Goal: Task Accomplishment & Management: Use online tool/utility

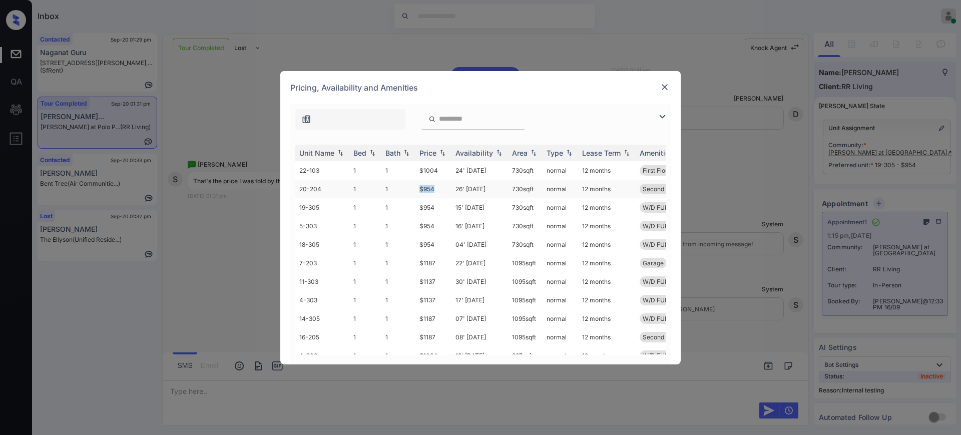
drag, startPoint x: 412, startPoint y: 190, endPoint x: 445, endPoint y: 189, distance: 33.0
click at [440, 189] on tr "20-204 1 1 $954 26' Sep 25 730 sqft normal 12 months Second Floor W/D FULL-SIZE" at bounding box center [556, 189] width 523 height 19
copy tr "$954"
click at [664, 85] on img at bounding box center [665, 87] width 10 height 10
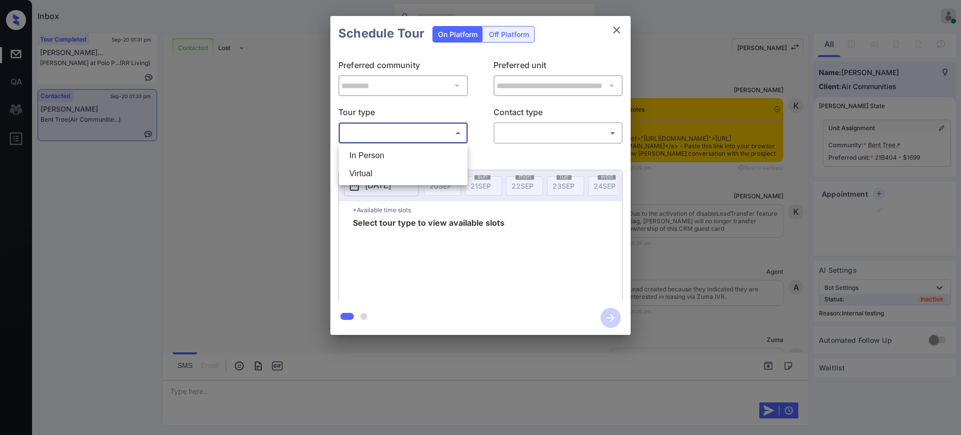
click at [392, 149] on li "In Person" at bounding box center [403, 156] width 124 height 18
type input "********"
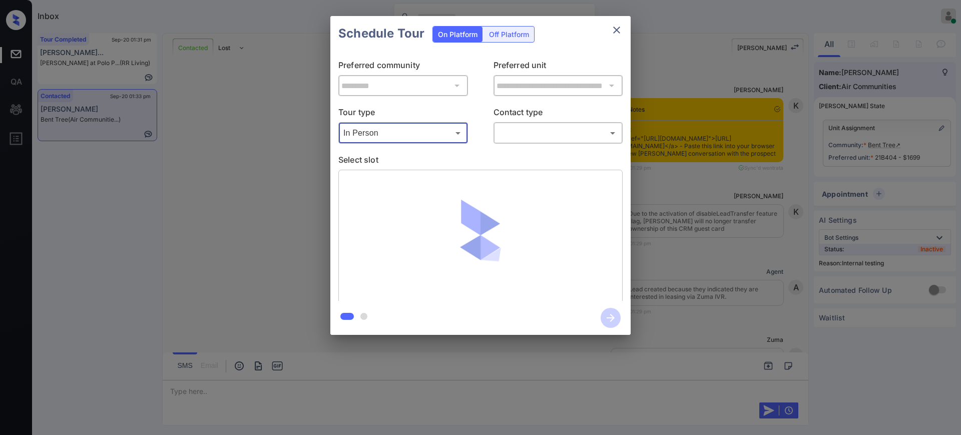
scroll to position [2554, 0]
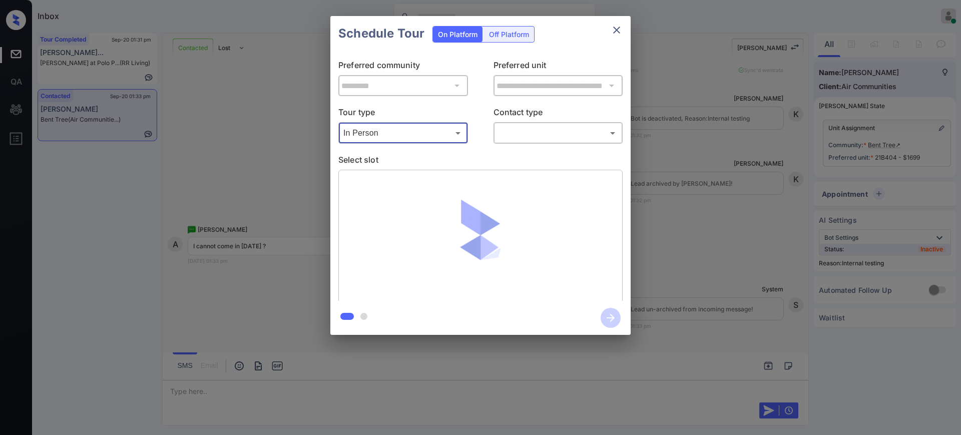
click at [519, 131] on body "Inbox Ajay Kumar Online Set yourself offline Set yourself on break Profile Swit…" at bounding box center [480, 217] width 961 height 435
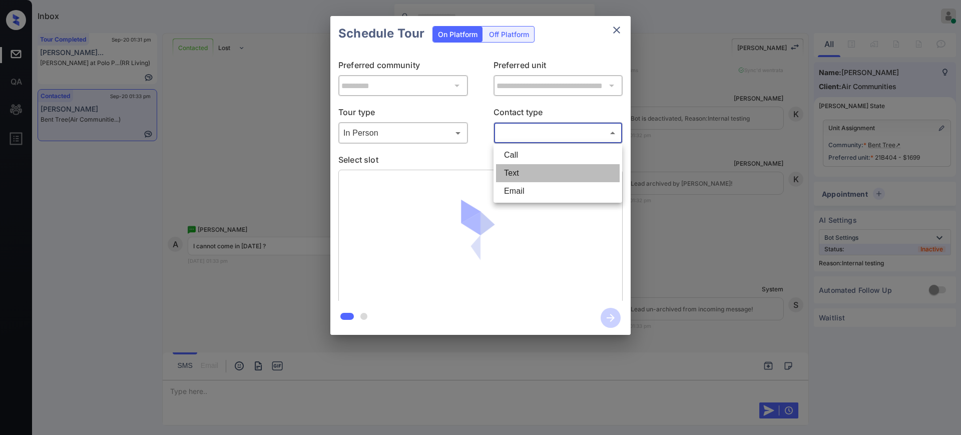
click at [509, 171] on li "Text" at bounding box center [558, 173] width 124 height 18
type input "****"
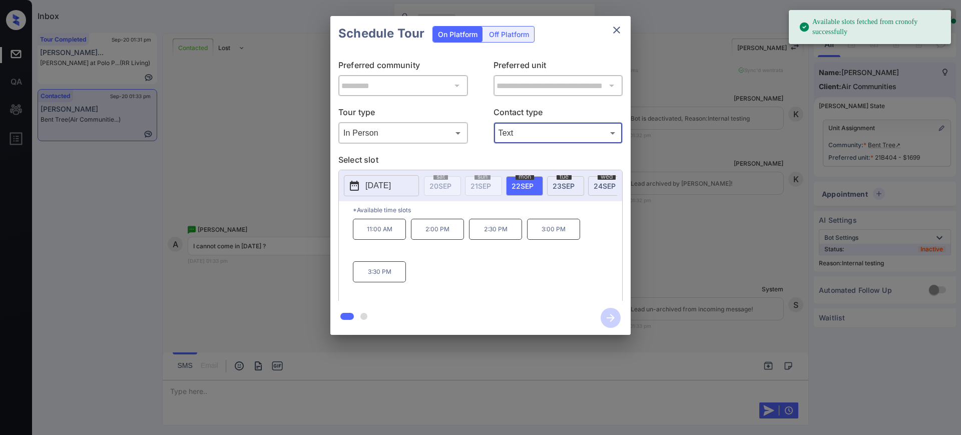
click at [365, 186] on p "[DATE]" at bounding box center [378, 186] width 26 height 12
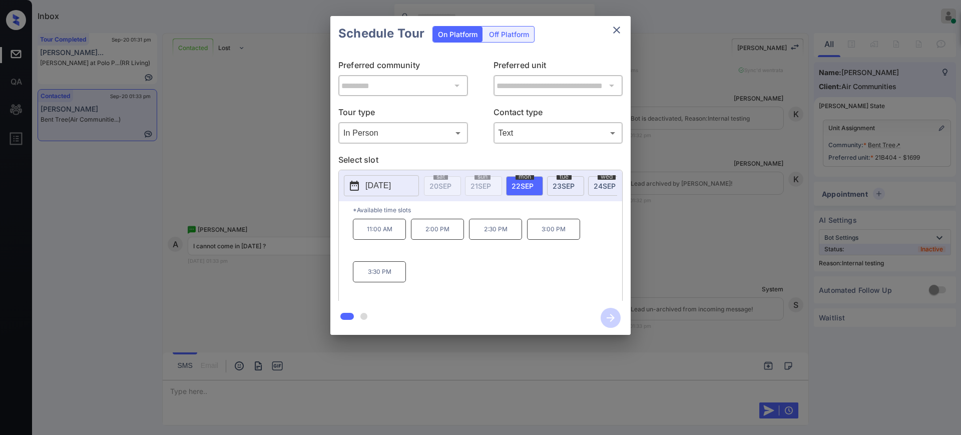
click at [187, 395] on div at bounding box center [480, 217] width 961 height 435
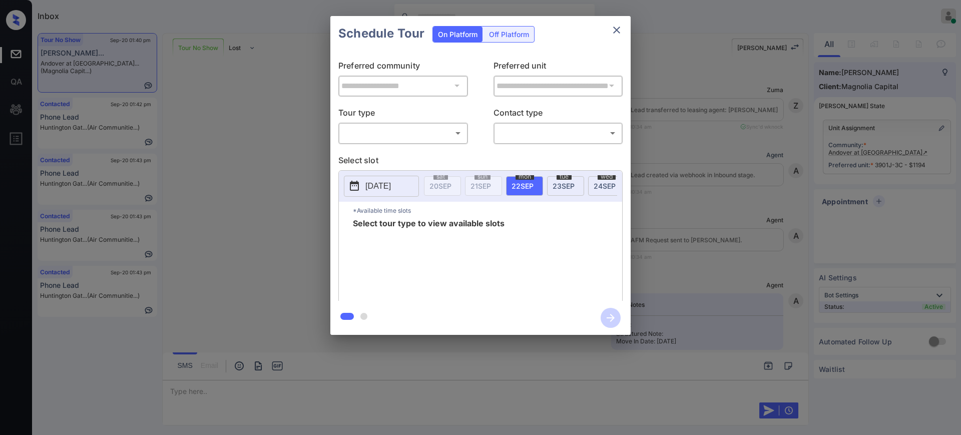
scroll to position [6723, 0]
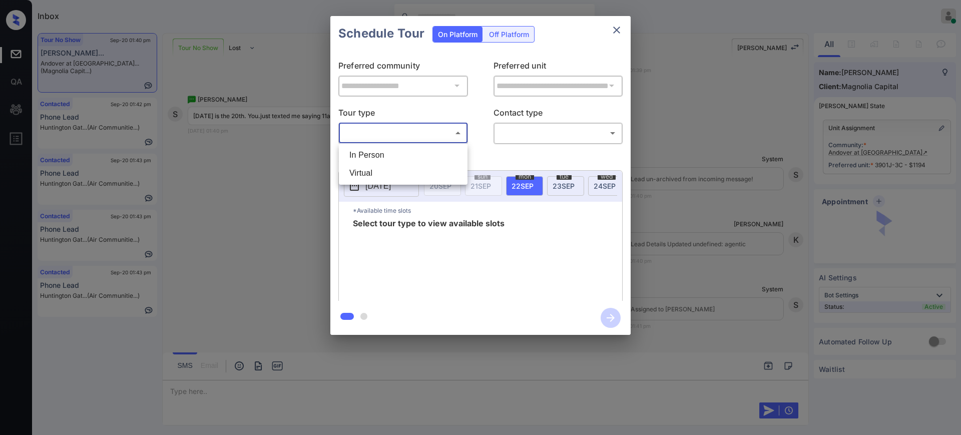
click at [367, 132] on body "Inbox Ajay Kumar Online Set yourself offline Set yourself on break Profile Swit…" at bounding box center [480, 217] width 961 height 435
click at [376, 153] on li "In Person" at bounding box center [403, 155] width 124 height 18
type input "********"
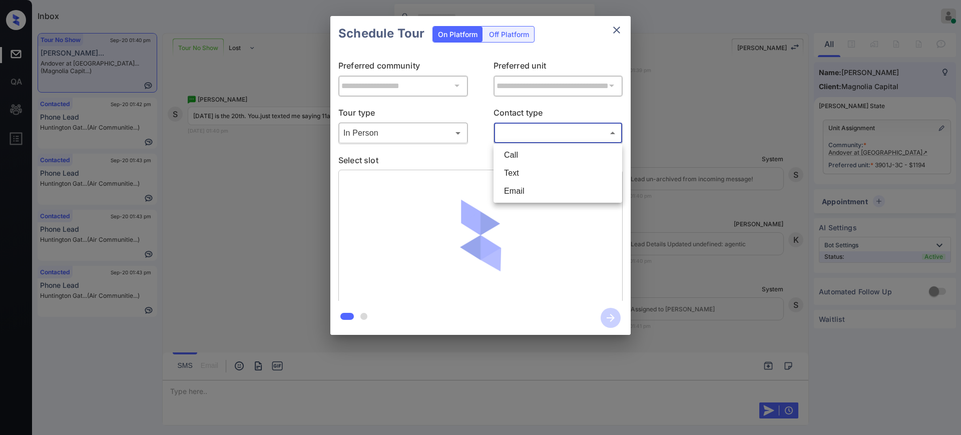
click at [533, 133] on body "Inbox Ajay Kumar Online Set yourself offline Set yourself on break Profile Swit…" at bounding box center [480, 217] width 961 height 435
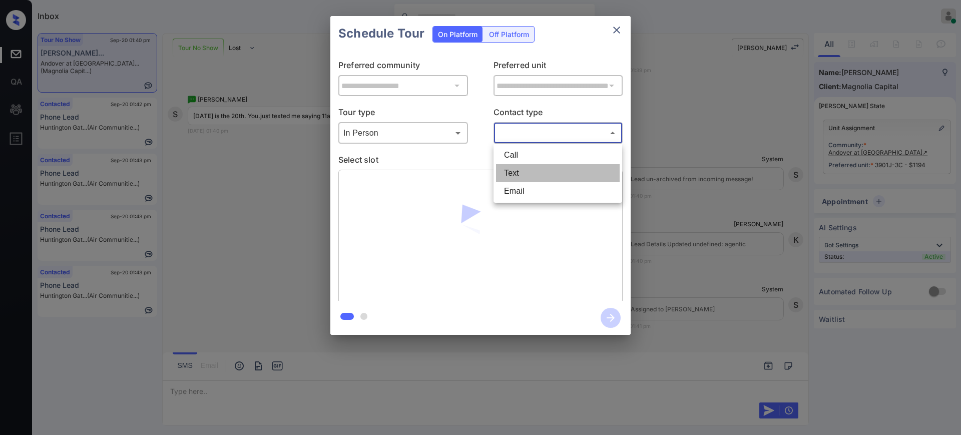
click at [512, 177] on li "Text" at bounding box center [558, 173] width 124 height 18
type input "****"
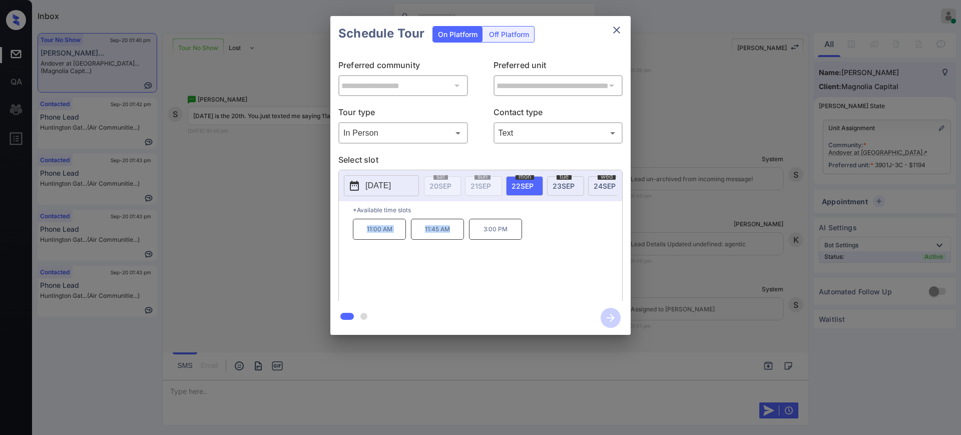
drag, startPoint x: 353, startPoint y: 239, endPoint x: 460, endPoint y: 243, distance: 106.7
click at [455, 242] on div "11:00 AM 11:45 AM 3:00 PM" at bounding box center [487, 259] width 269 height 80
copy div "11:00 AM 11:45 AM"
click at [616, 32] on icon "close" at bounding box center [617, 30] width 12 height 12
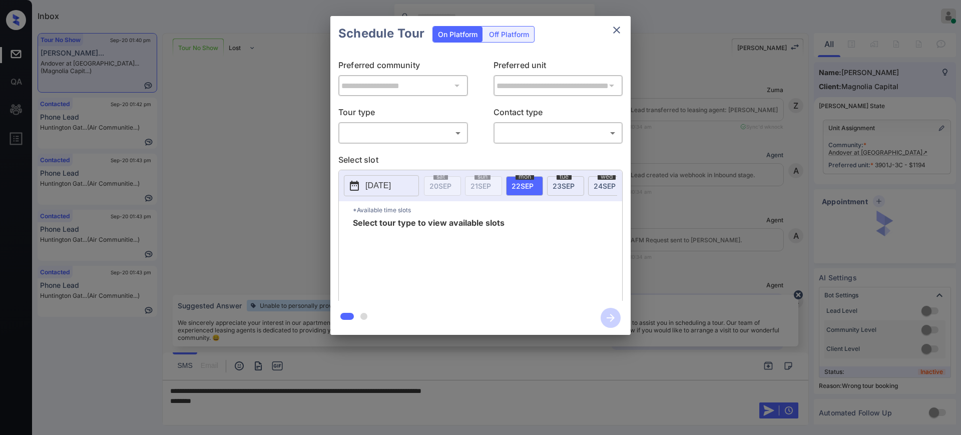
scroll to position [6915, 0]
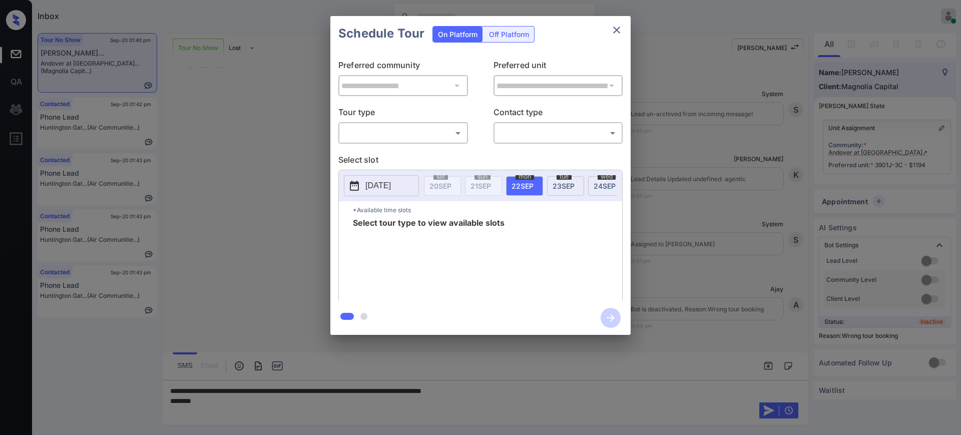
click at [517, 385] on div at bounding box center [480, 217] width 961 height 435
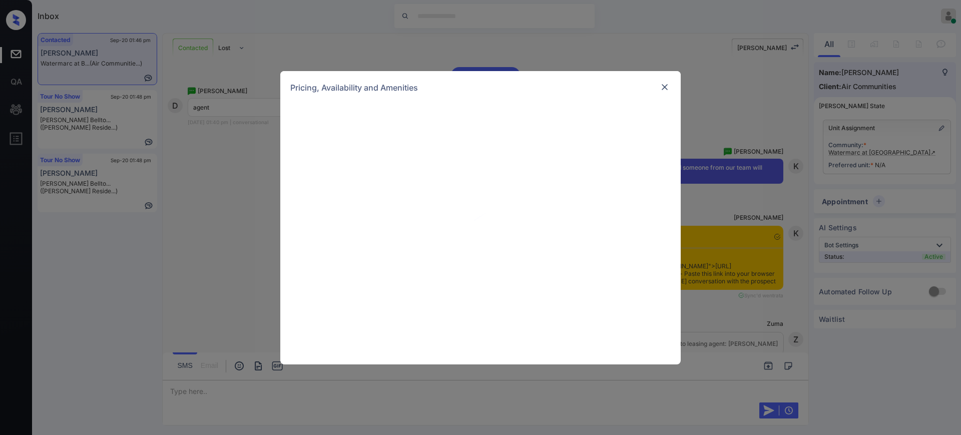
scroll to position [813, 0]
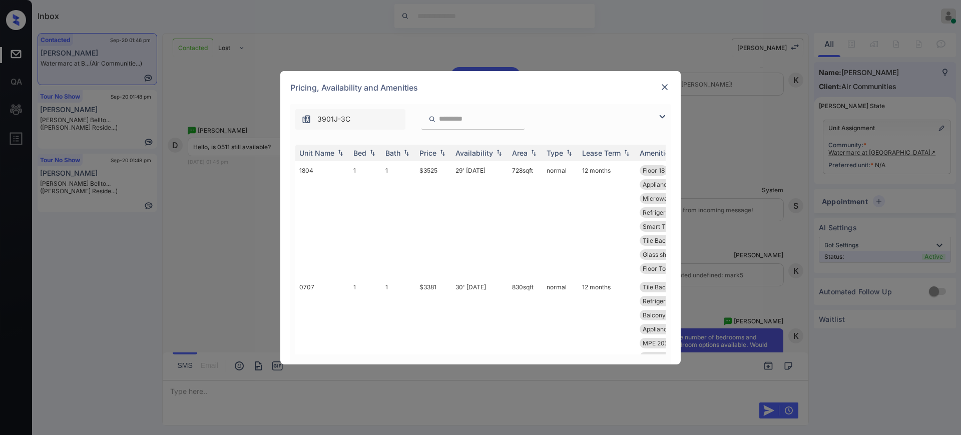
click at [449, 122] on input "search" at bounding box center [479, 119] width 82 height 9
paste input "****"
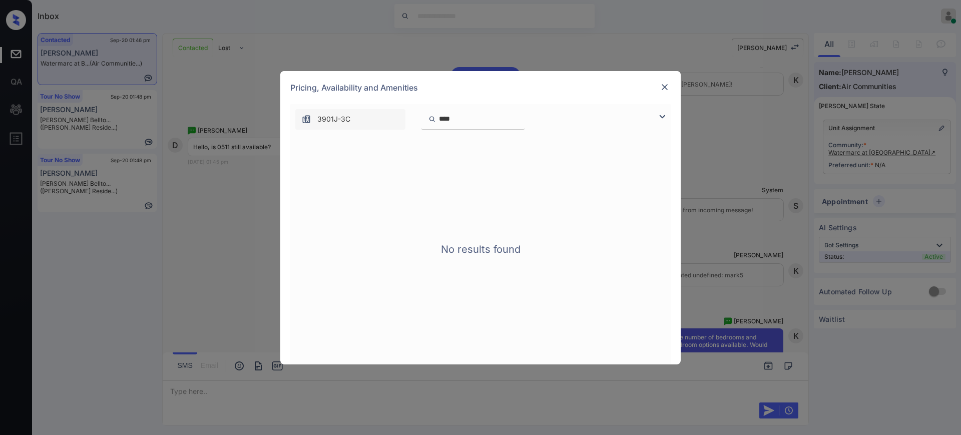
click at [443, 117] on input "****" at bounding box center [479, 119] width 82 height 9
type input "***"
click at [663, 81] on div at bounding box center [665, 87] width 12 height 12
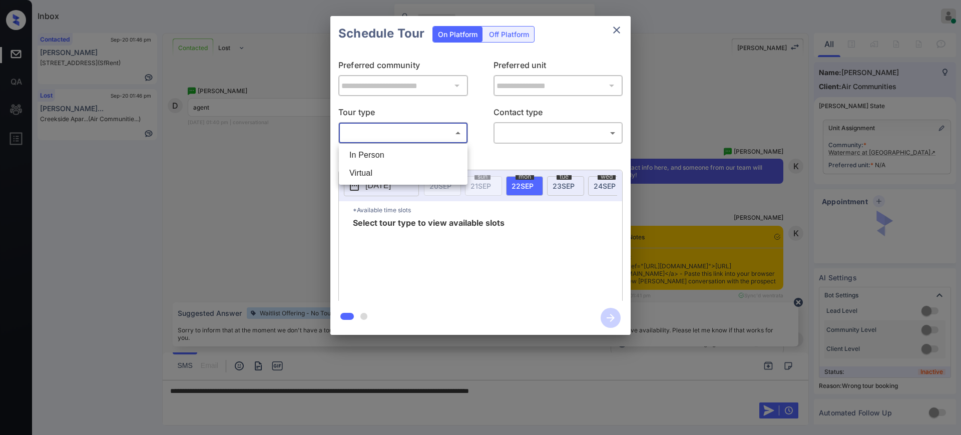
scroll to position [2232, 0]
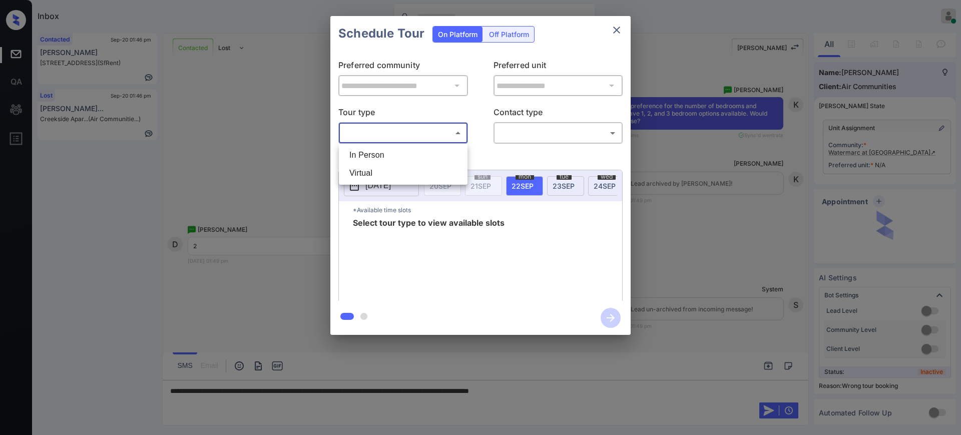
click at [617, 31] on div at bounding box center [480, 217] width 961 height 435
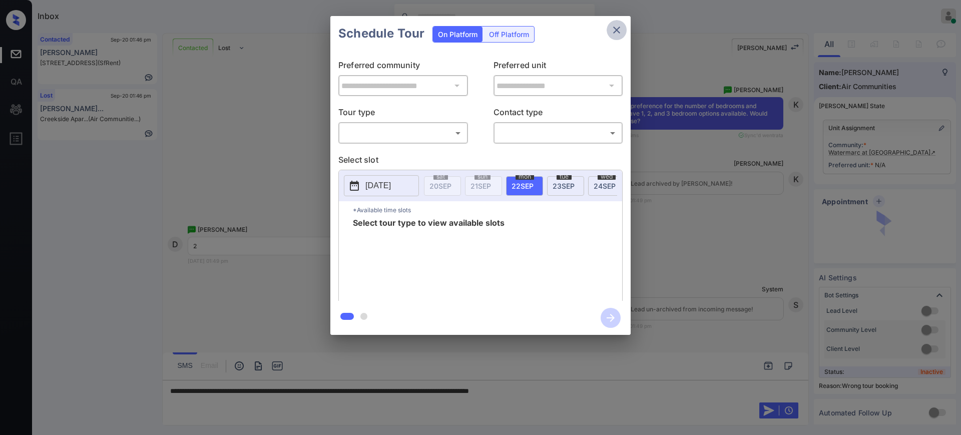
click at [616, 22] on button "close" at bounding box center [617, 30] width 20 height 20
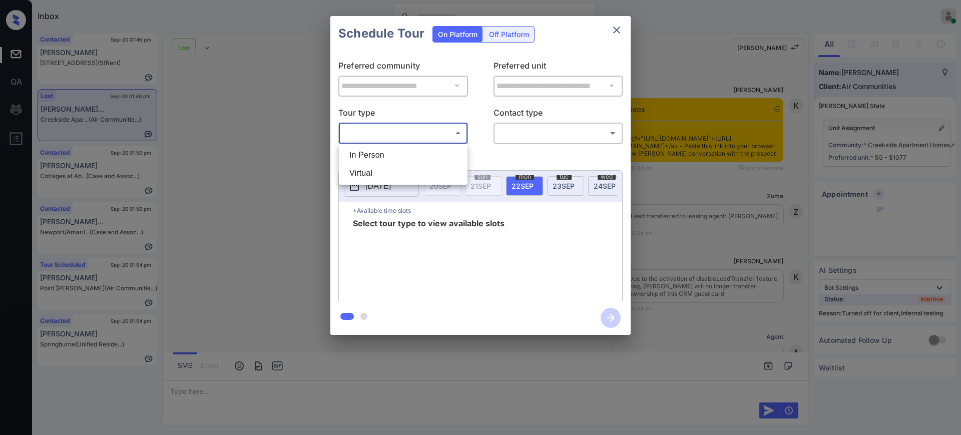
scroll to position [3171, 0]
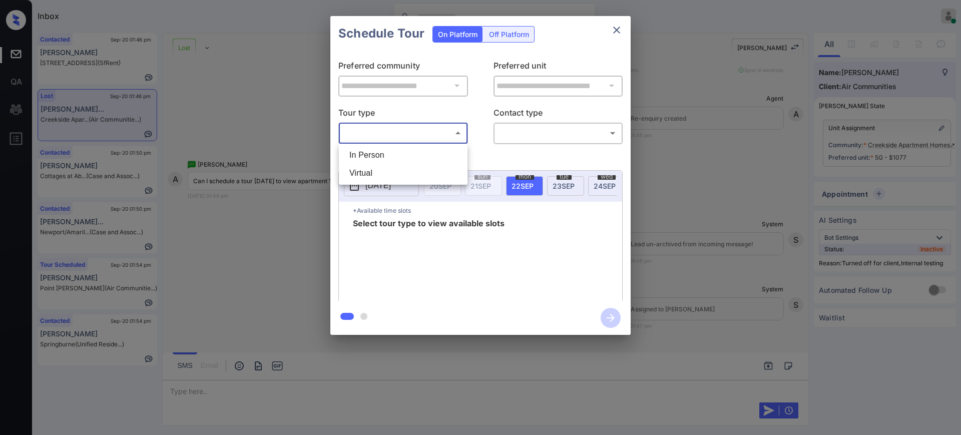
drag, startPoint x: 382, startPoint y: 153, endPoint x: 507, endPoint y: 138, distance: 125.5
click at [382, 153] on li "In Person" at bounding box center [403, 155] width 124 height 18
type input "********"
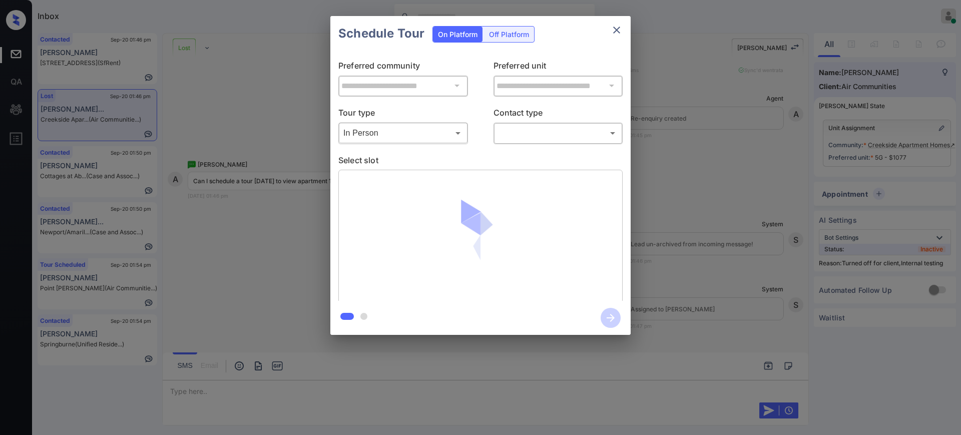
click at [540, 123] on div "​ ​" at bounding box center [558, 133] width 130 height 22
click at [529, 134] on body "Inbox [PERSON_NAME] Online Set yourself offline Set yourself on break Profile S…" at bounding box center [480, 217] width 961 height 435
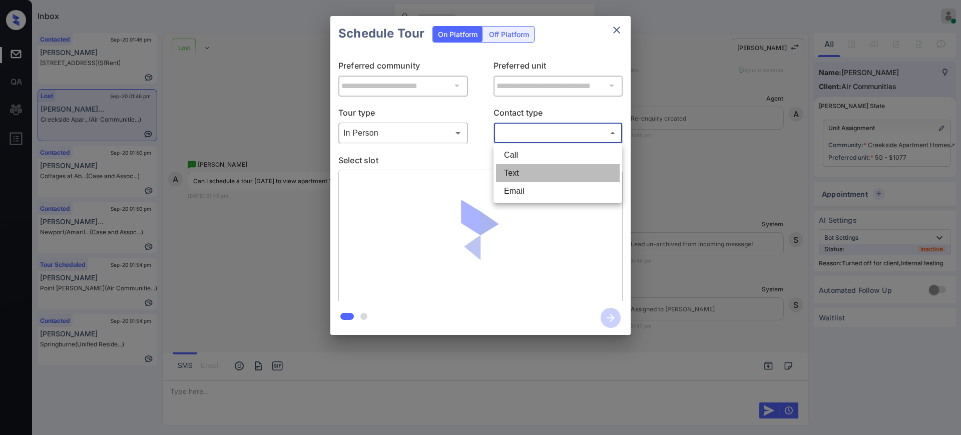
click at [514, 165] on li "Text" at bounding box center [558, 173] width 124 height 18
type input "****"
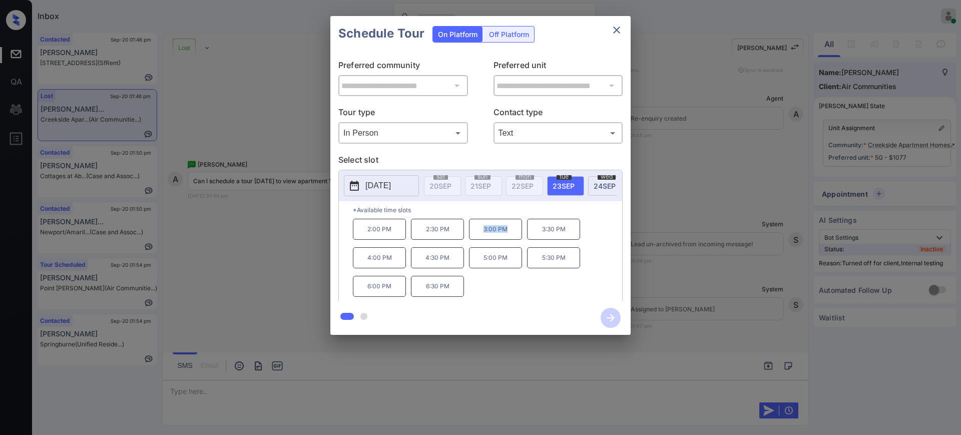
drag, startPoint x: 474, startPoint y: 233, endPoint x: 528, endPoint y: 240, distance: 54.0
click at [514, 239] on p "3:00 PM" at bounding box center [495, 229] width 53 height 21
copy p "3:00 PM"
drag, startPoint x: 364, startPoint y: 236, endPoint x: 457, endPoint y: 215, distance: 95.4
click at [405, 236] on p "2:00 PM" at bounding box center [379, 229] width 53 height 21
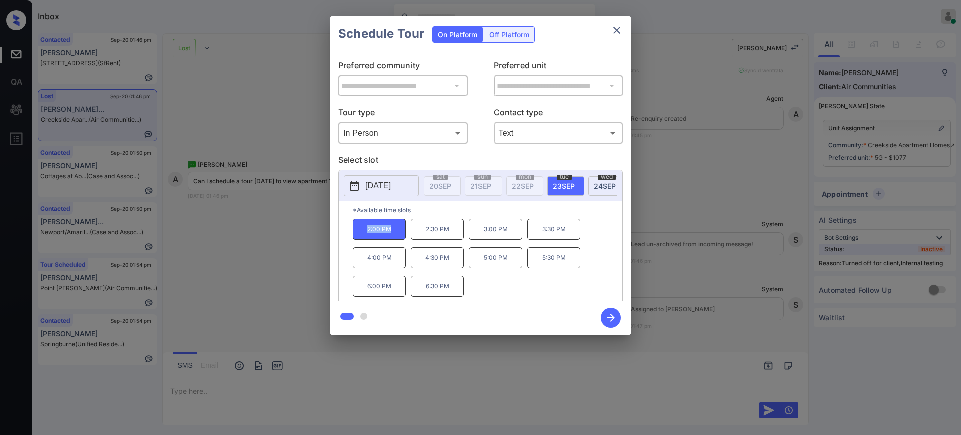
copy p "2:00 PM"
click at [625, 31] on button "close" at bounding box center [617, 30] width 20 height 20
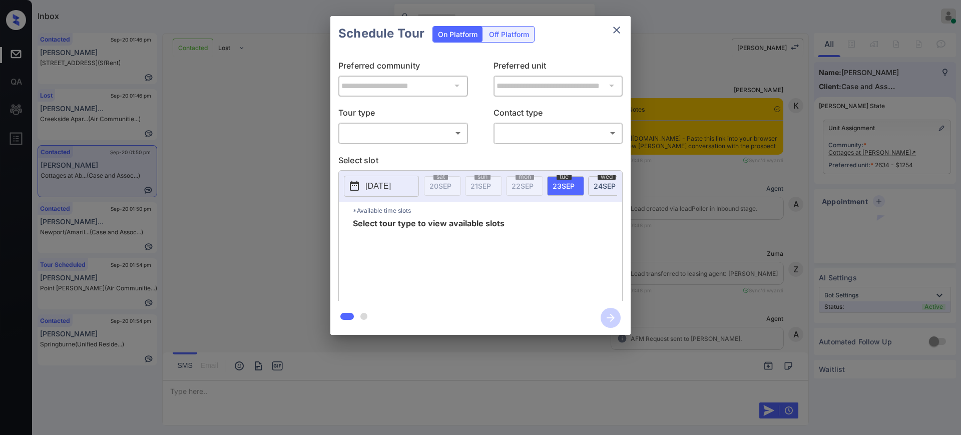
scroll to position [1014, 0]
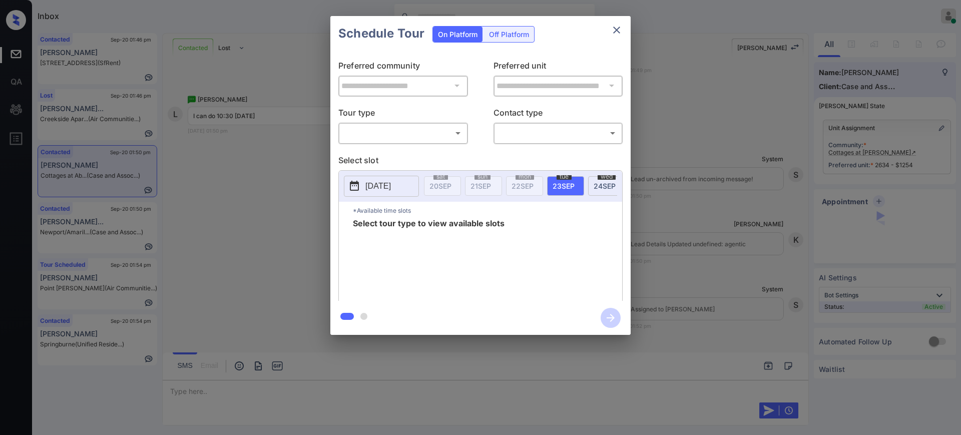
click at [390, 135] on body "Inbox [PERSON_NAME] Online Set yourself offline Set yourself on break Profile S…" at bounding box center [480, 217] width 961 height 435
click at [387, 153] on li "In Person" at bounding box center [403, 155] width 124 height 18
type input "********"
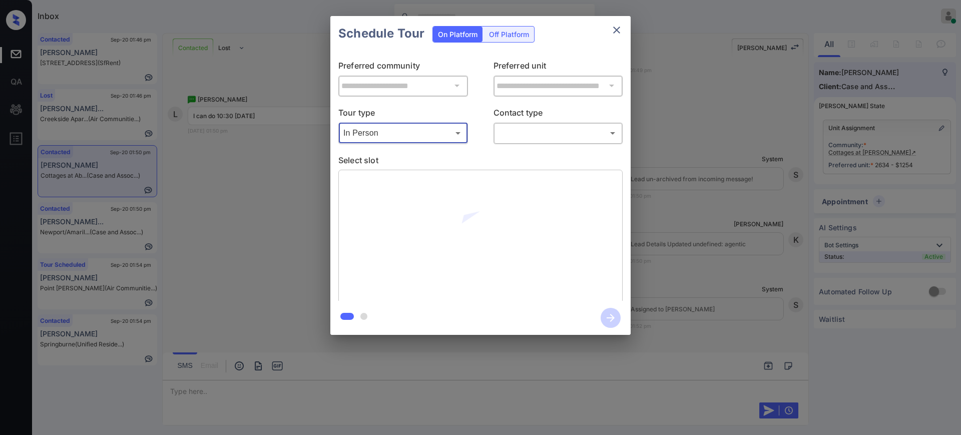
click at [546, 128] on body "Inbox [PERSON_NAME] Online Set yourself offline Set yourself on break Profile S…" at bounding box center [480, 217] width 961 height 435
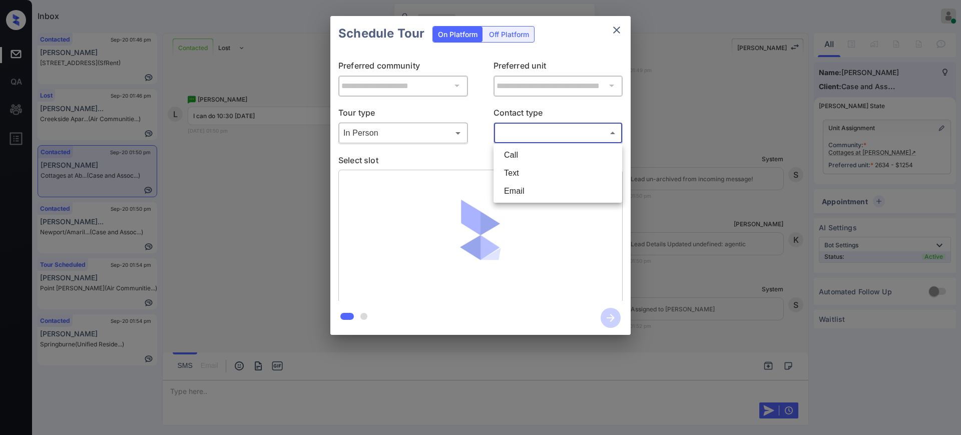
click at [518, 171] on li "Text" at bounding box center [558, 173] width 124 height 18
type input "****"
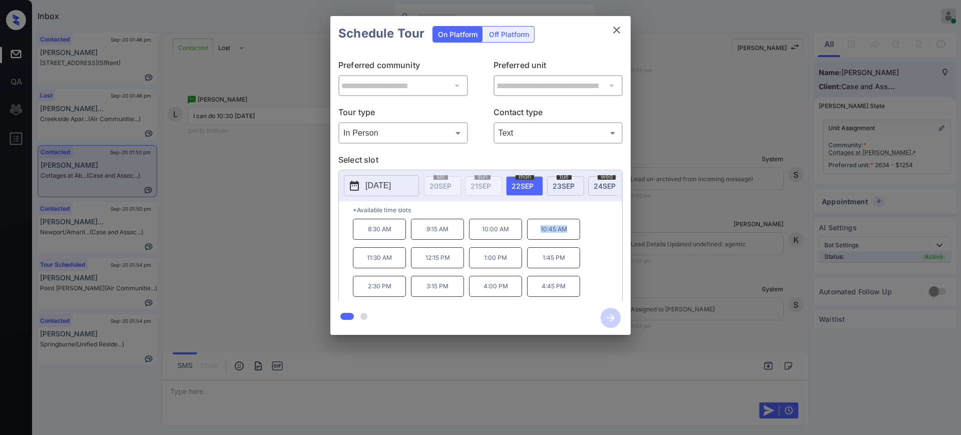
drag, startPoint x: 532, startPoint y: 236, endPoint x: 580, endPoint y: 237, distance: 48.1
click at [577, 237] on p "10:45 AM" at bounding box center [553, 229] width 53 height 21
copy p "10:45 AM"
click at [620, 32] on icon "close" at bounding box center [617, 30] width 12 height 12
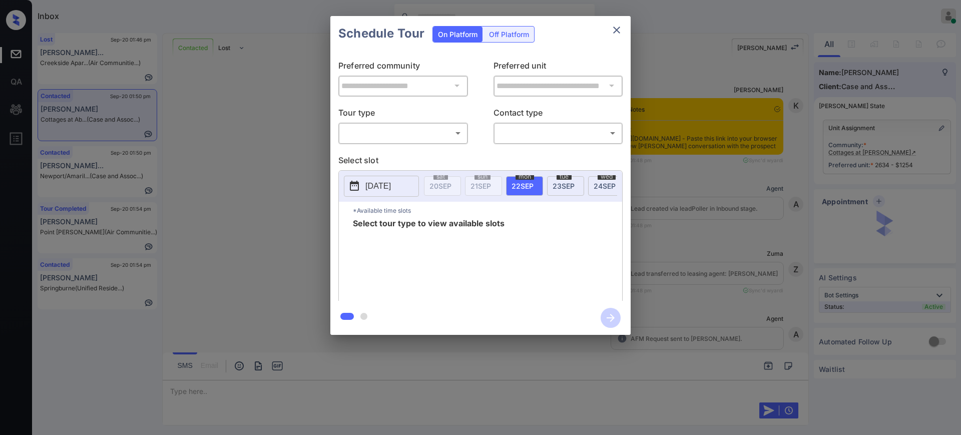
scroll to position [1014, 0]
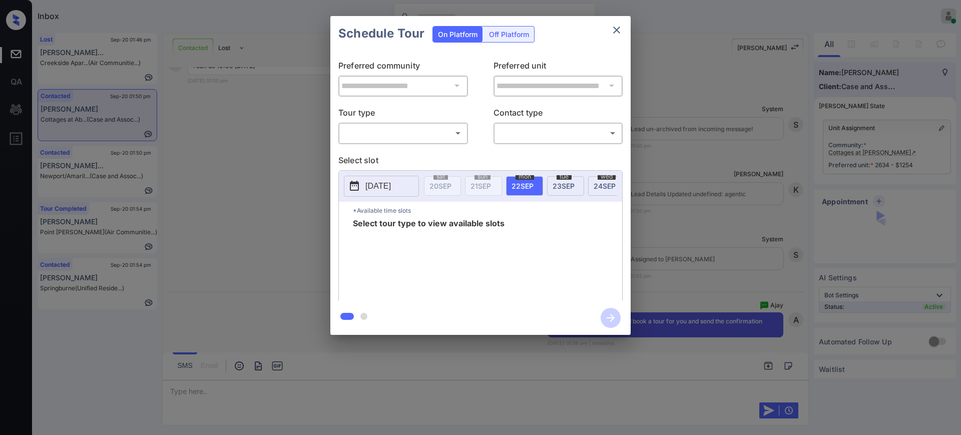
click at [424, 131] on body "Inbox [PERSON_NAME] Online Set yourself offline Set yourself on break Profile S…" at bounding box center [480, 217] width 961 height 435
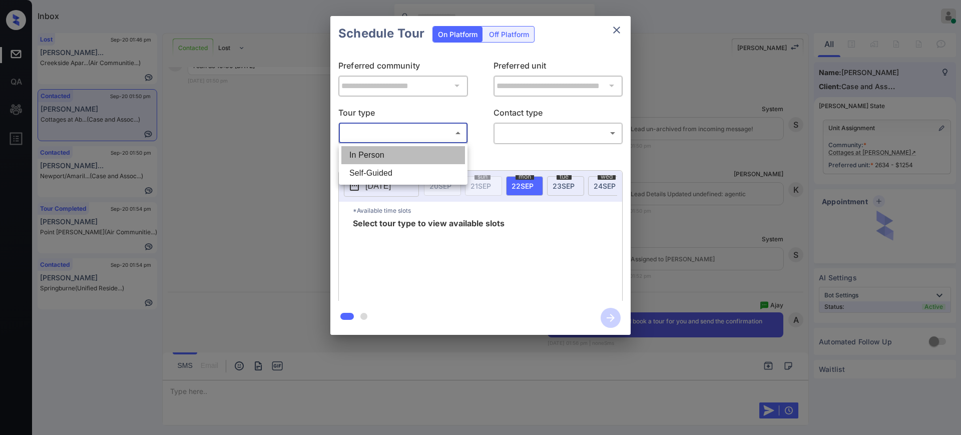
click at [394, 159] on li "In Person" at bounding box center [403, 155] width 124 height 18
type input "********"
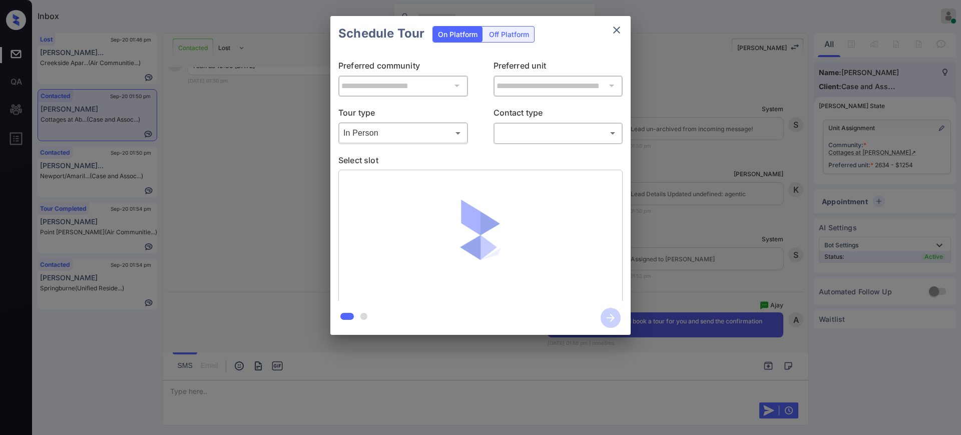
click at [526, 133] on body "Inbox [PERSON_NAME] Online Set yourself offline Set yourself on break Profile S…" at bounding box center [480, 217] width 961 height 435
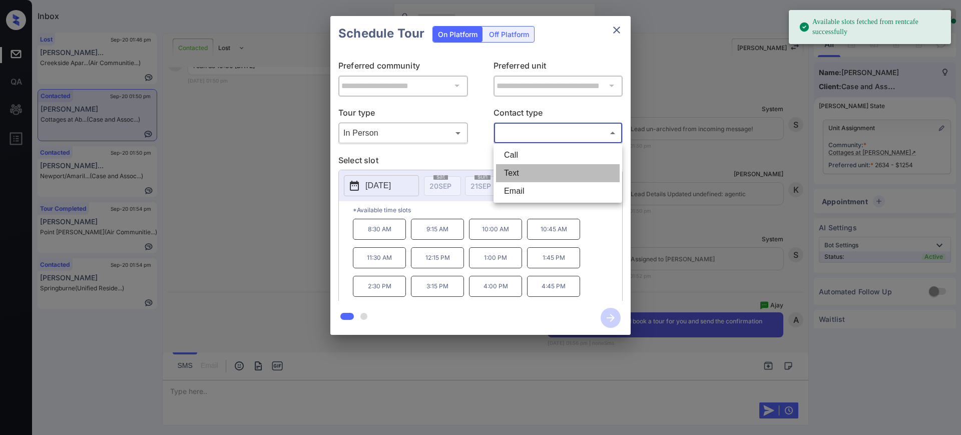
click at [523, 169] on li "Text" at bounding box center [558, 173] width 124 height 18
type input "****"
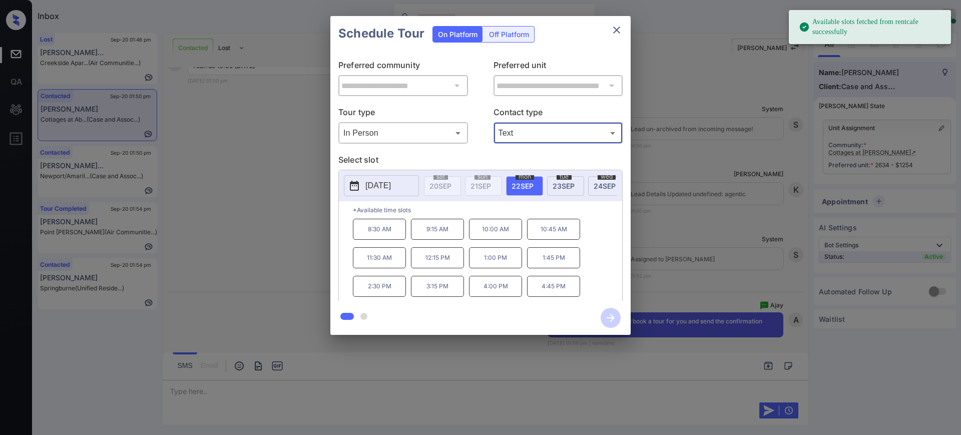
click at [525, 184] on span "[DATE]" at bounding box center [523, 186] width 22 height 9
click at [549, 234] on p "10:45 AM" at bounding box center [553, 229] width 53 height 21
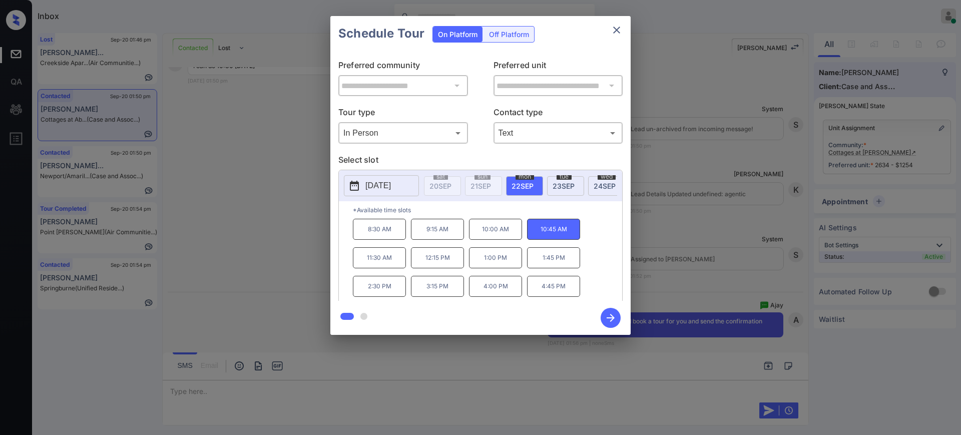
click at [610, 315] on icon "button" at bounding box center [611, 318] width 20 height 20
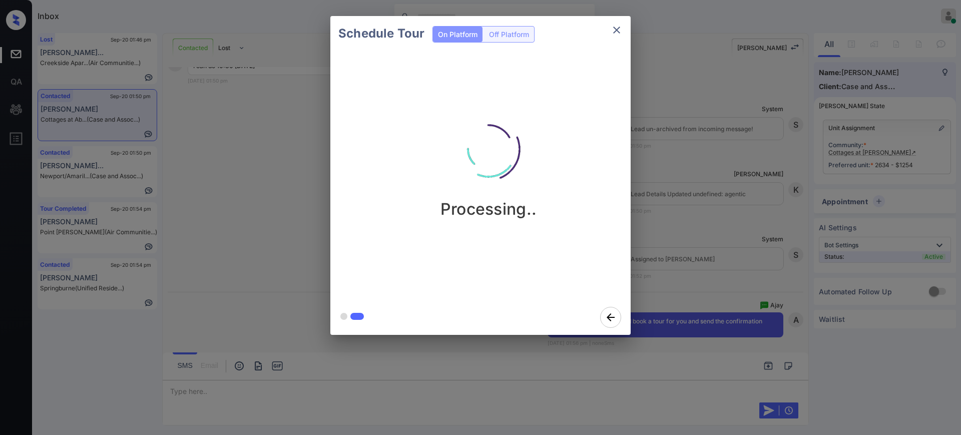
click at [705, 232] on div "Schedule Tour On Platform Off Platform Processing.." at bounding box center [480, 175] width 961 height 351
